Goal: Check status: Check status

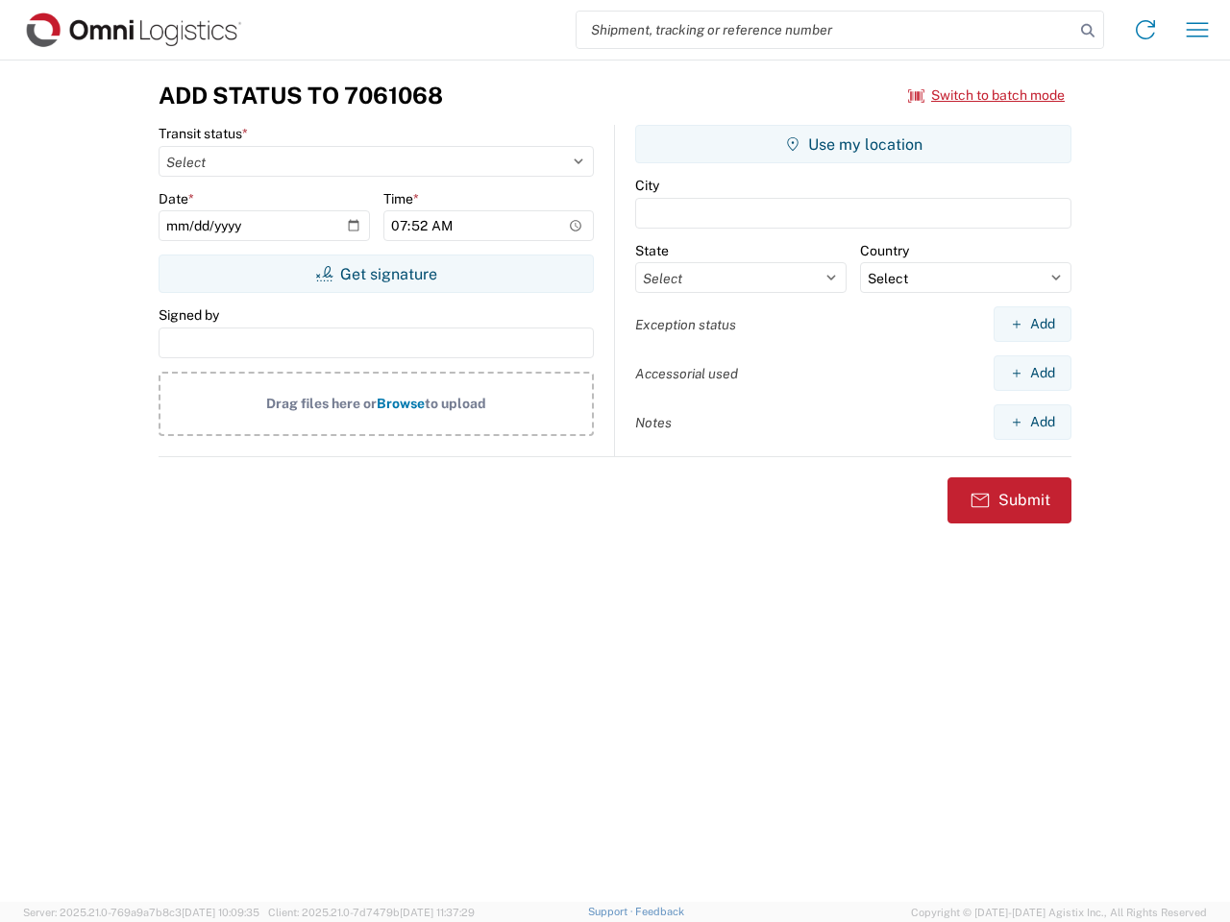
click at [825, 30] on input "search" at bounding box center [825, 30] width 498 height 37
click at [1088, 31] on icon at bounding box center [1087, 30] width 27 height 27
click at [1145, 30] on icon at bounding box center [1145, 29] width 31 height 31
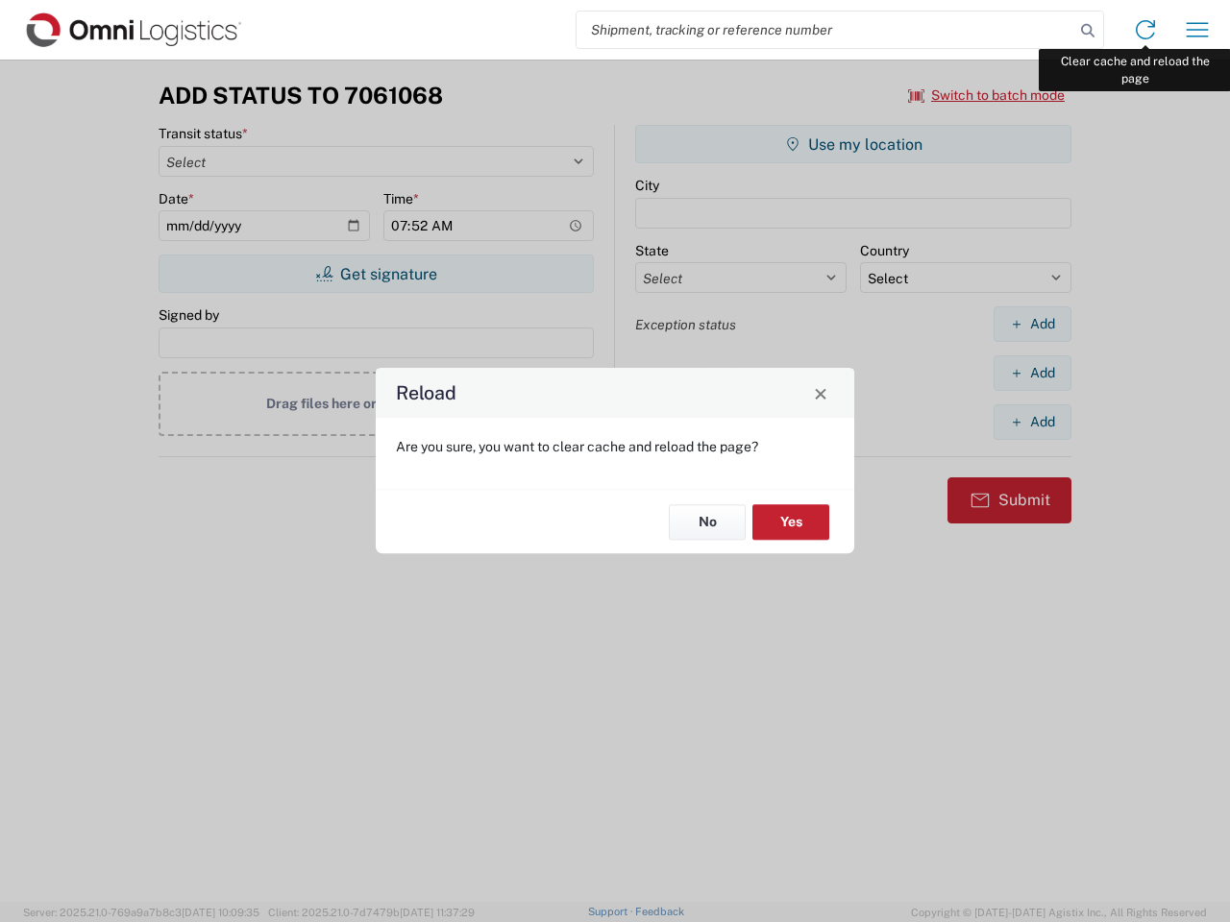
click at [1197, 30] on div "Reload Are you sure, you want to clear cache and reload the page? No Yes" at bounding box center [615, 461] width 1230 height 922
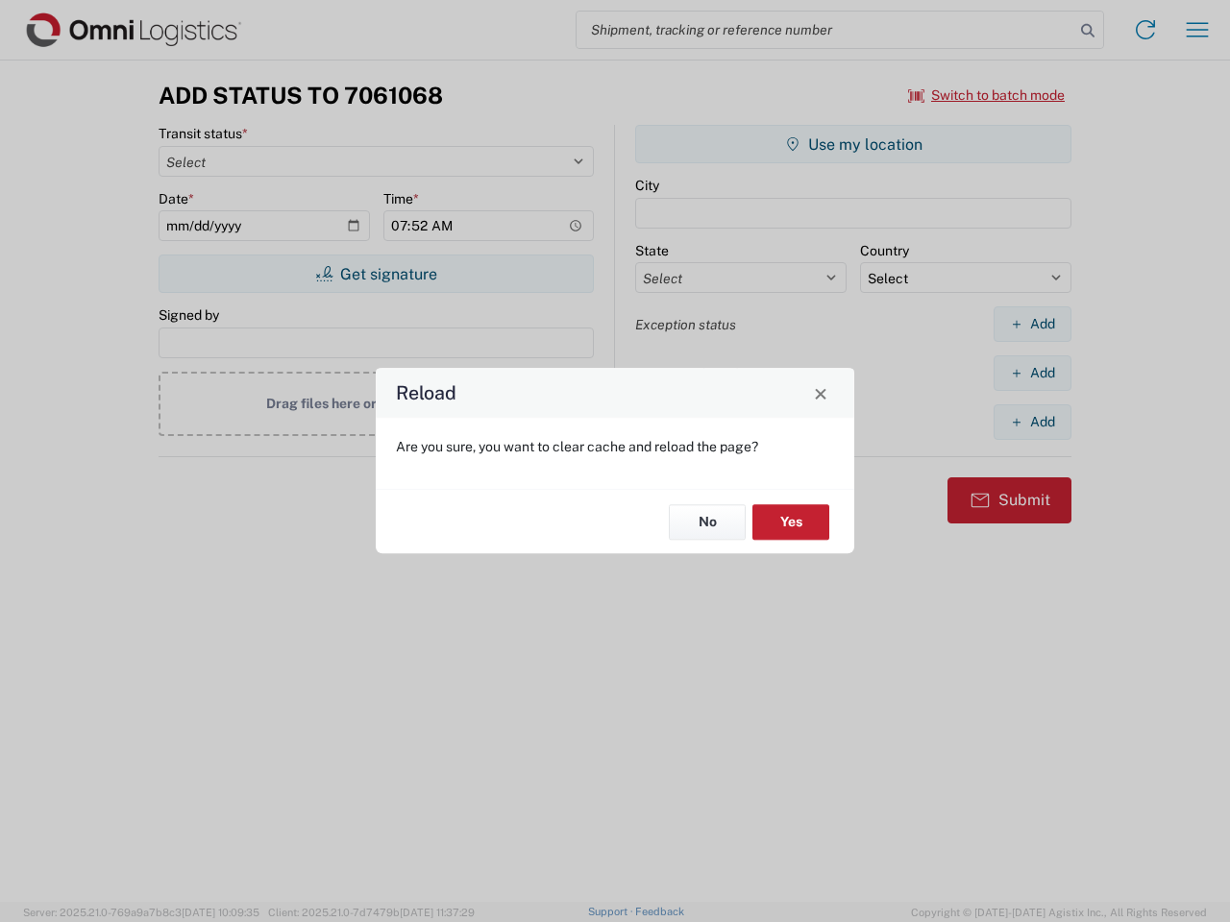
click at [987, 95] on div "Reload Are you sure, you want to clear cache and reload the page? No Yes" at bounding box center [615, 461] width 1230 height 922
click at [376, 274] on div "Reload Are you sure, you want to clear cache and reload the page? No Yes" at bounding box center [615, 461] width 1230 height 922
click at [853, 144] on div "Reload Are you sure, you want to clear cache and reload the page? No Yes" at bounding box center [615, 461] width 1230 height 922
click at [1032, 324] on div "Reload Are you sure, you want to clear cache and reload the page? No Yes" at bounding box center [615, 461] width 1230 height 922
click at [1032, 373] on div "Reload Are you sure, you want to clear cache and reload the page? No Yes" at bounding box center [615, 461] width 1230 height 922
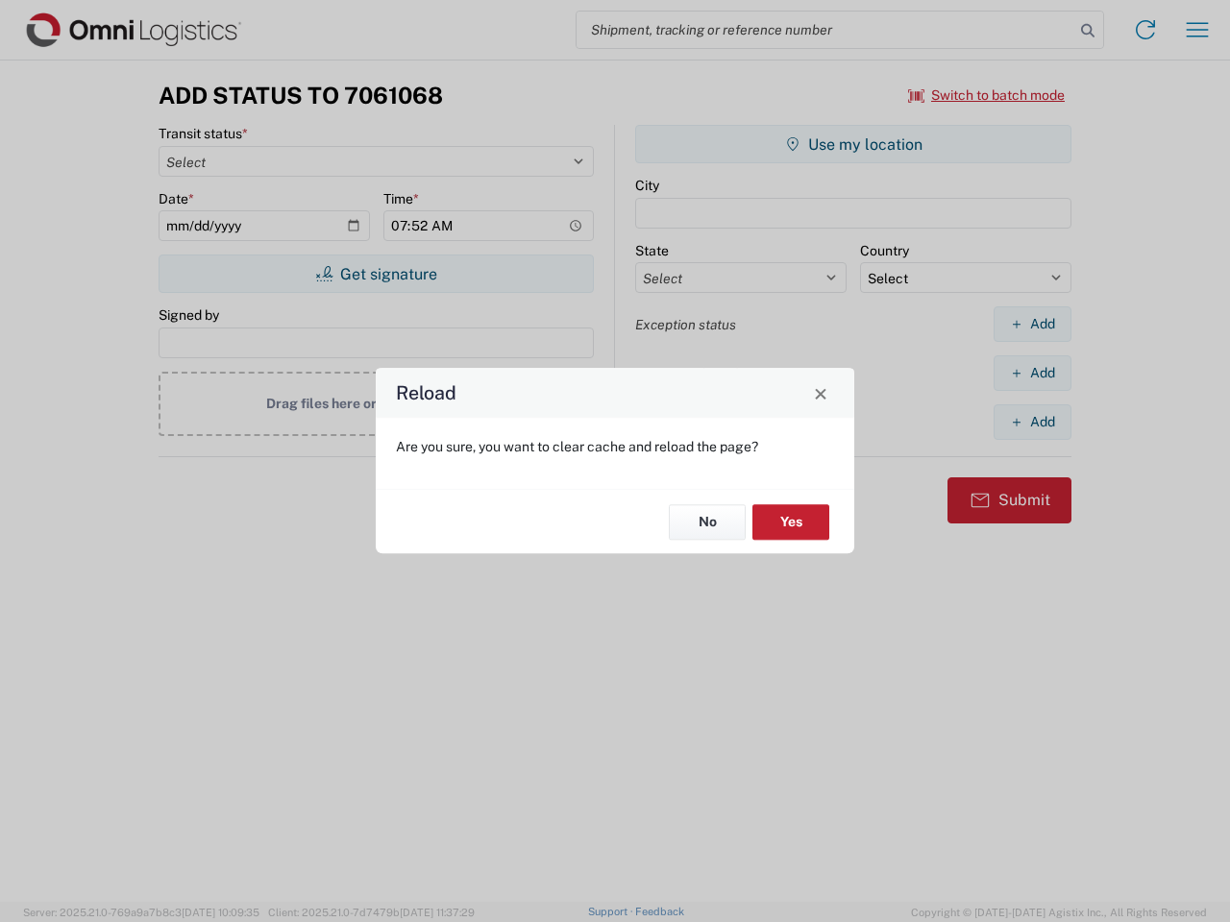
click at [1032, 422] on div "Reload Are you sure, you want to clear cache and reload the page? No Yes" at bounding box center [615, 461] width 1230 height 922
